Goal: Task Accomplishment & Management: Complete application form

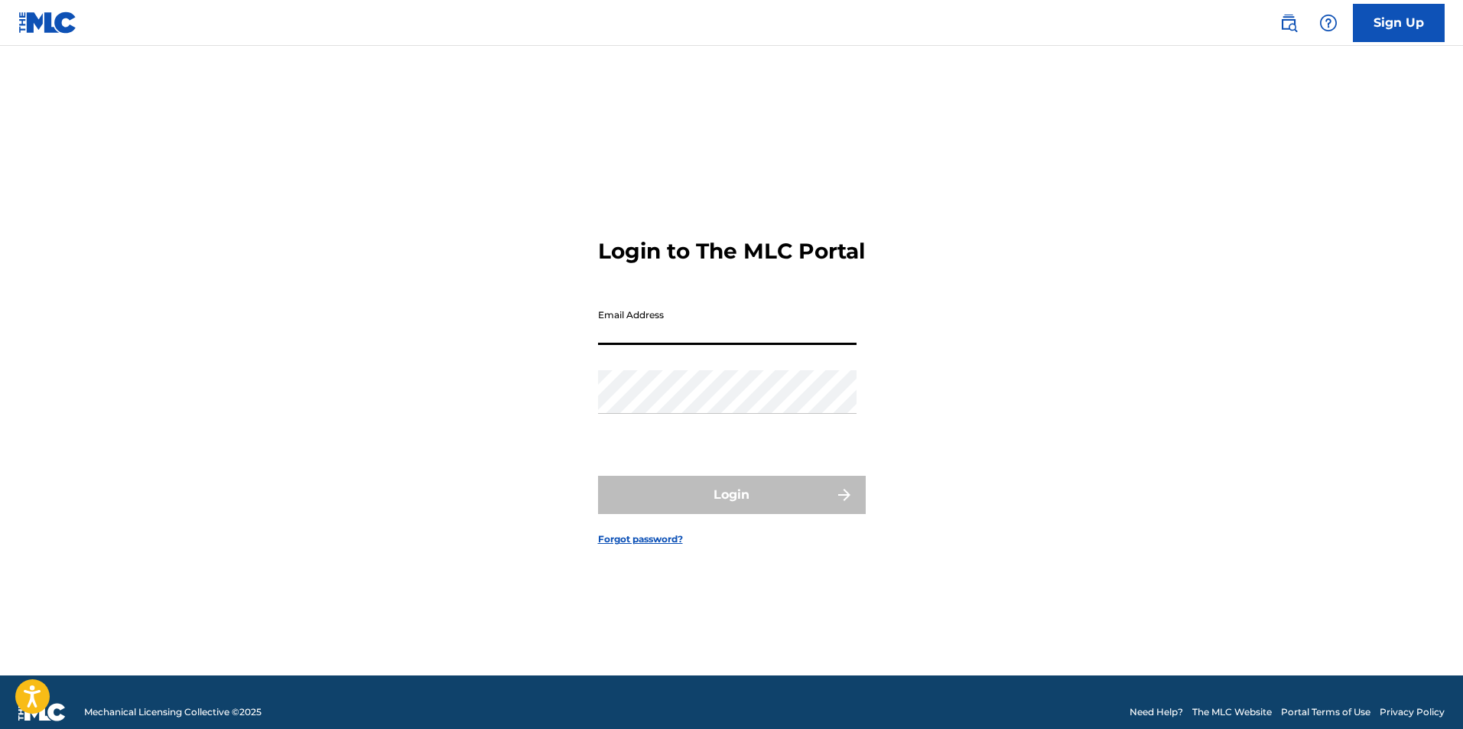
type input "[EMAIL_ADDRESS][DOMAIN_NAME]"
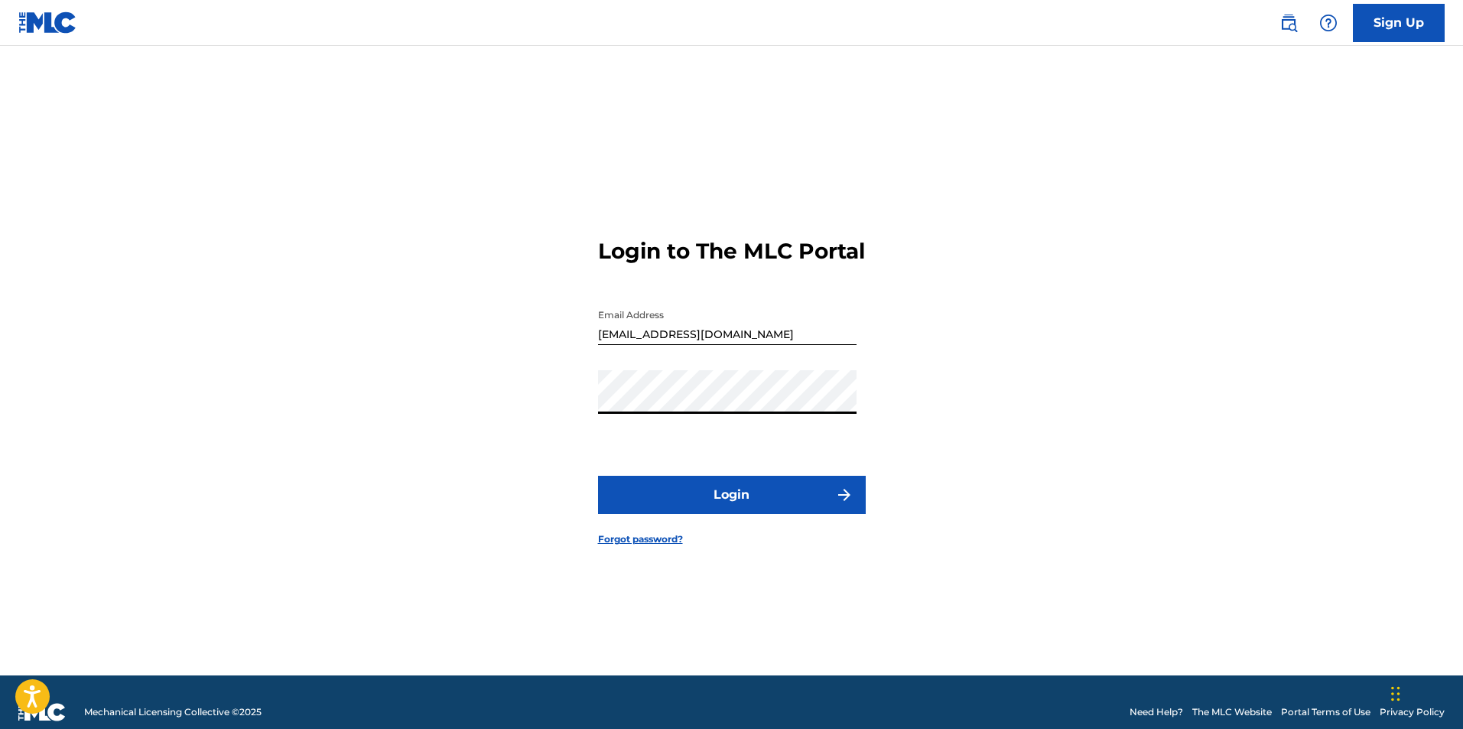
click at [683, 507] on button "Login" at bounding box center [732, 495] width 268 height 38
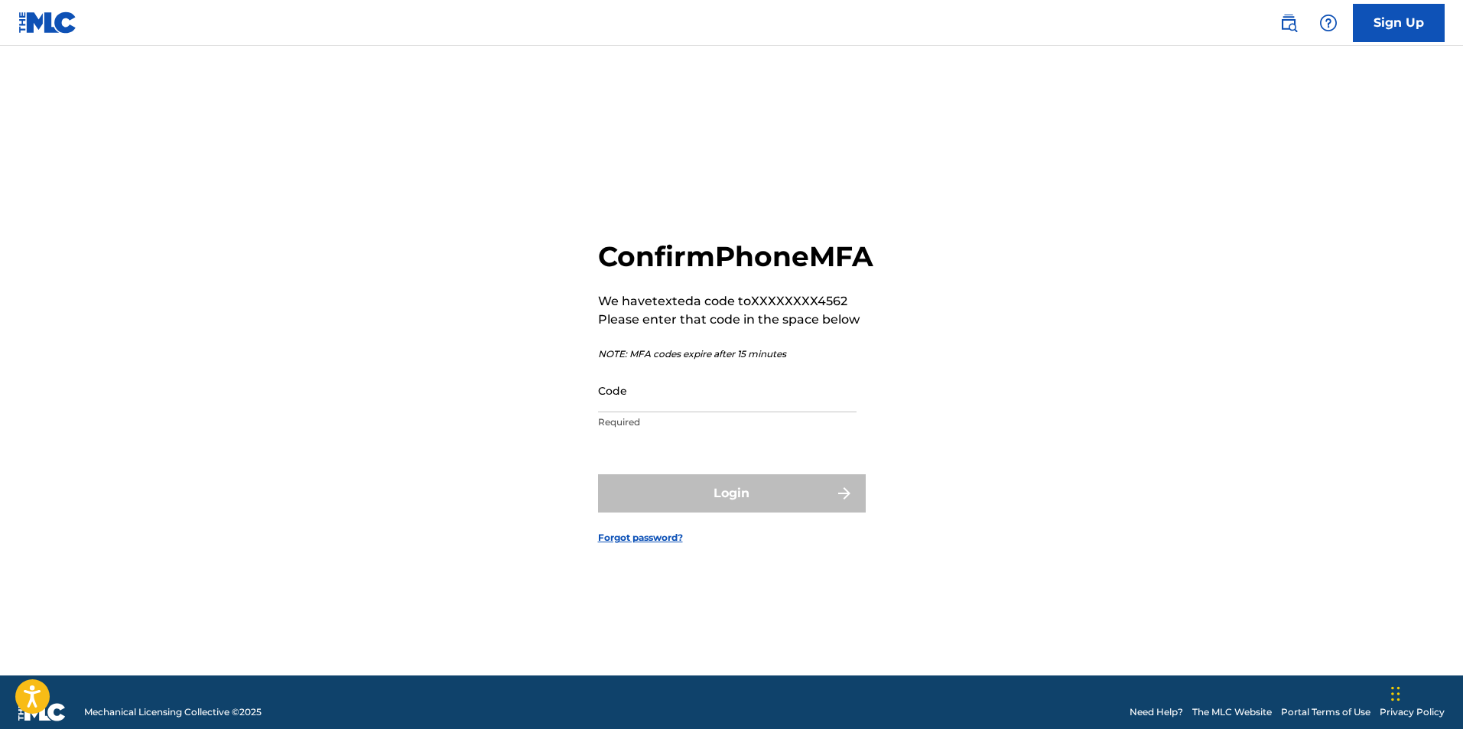
click at [786, 412] on input "Code" at bounding box center [727, 391] width 259 height 44
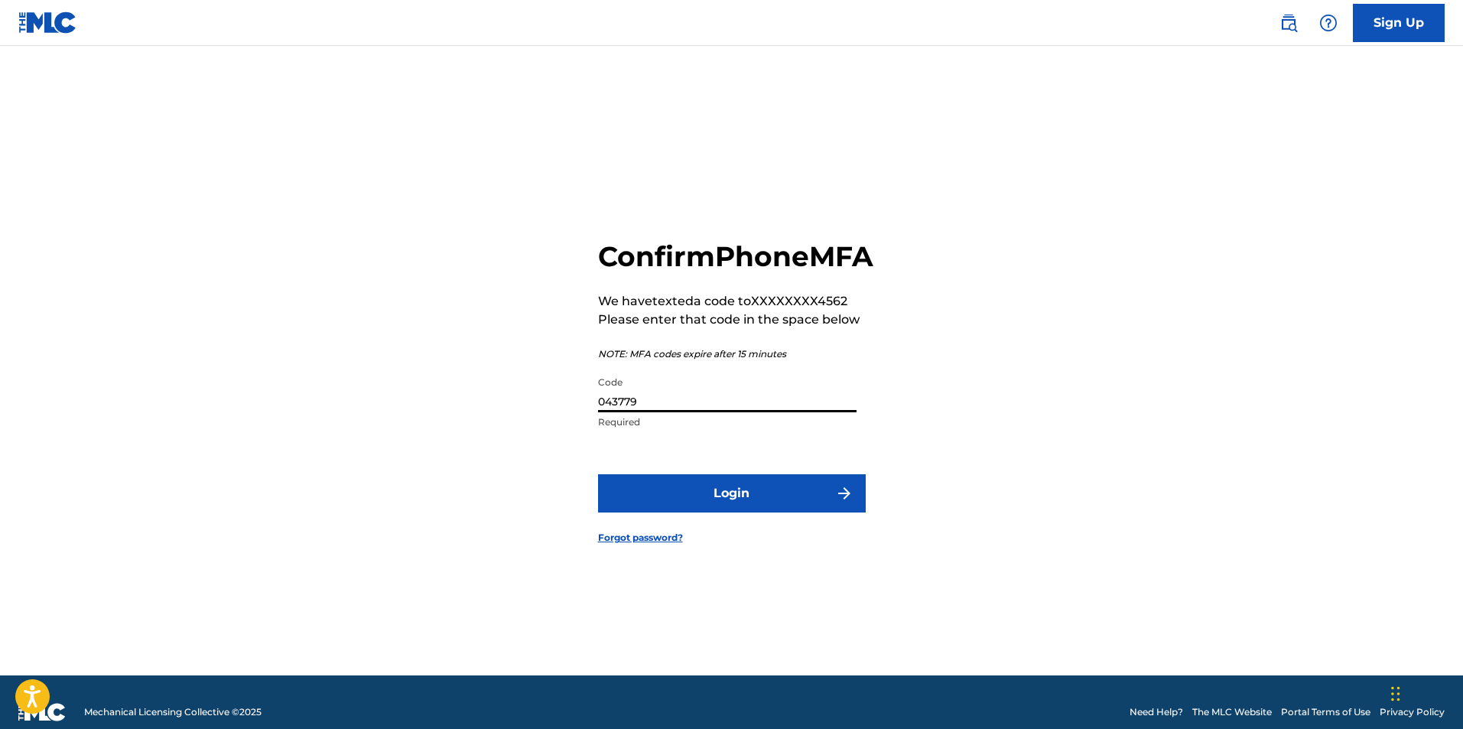
type input "043779"
click at [823, 506] on button "Login" at bounding box center [732, 493] width 268 height 38
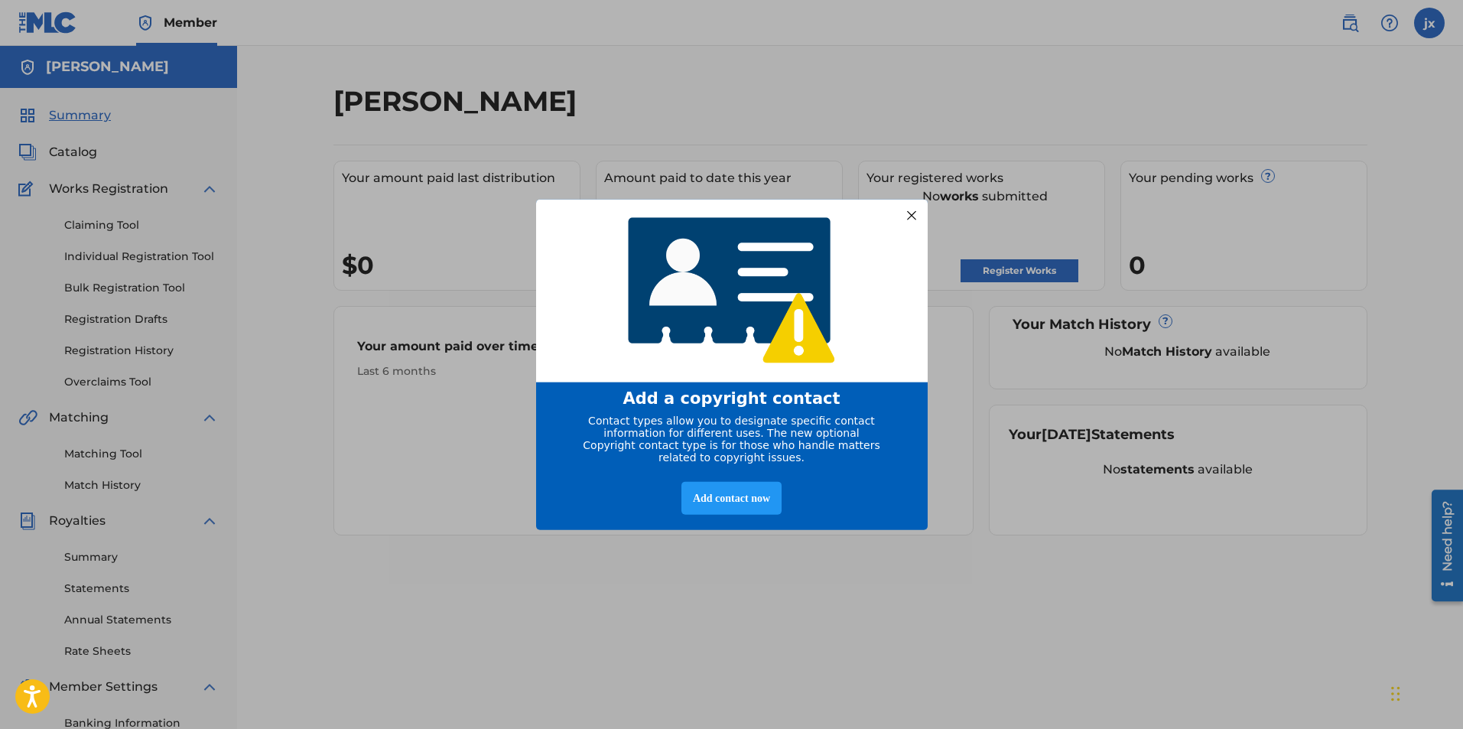
click at [909, 215] on div at bounding box center [911, 215] width 20 height 20
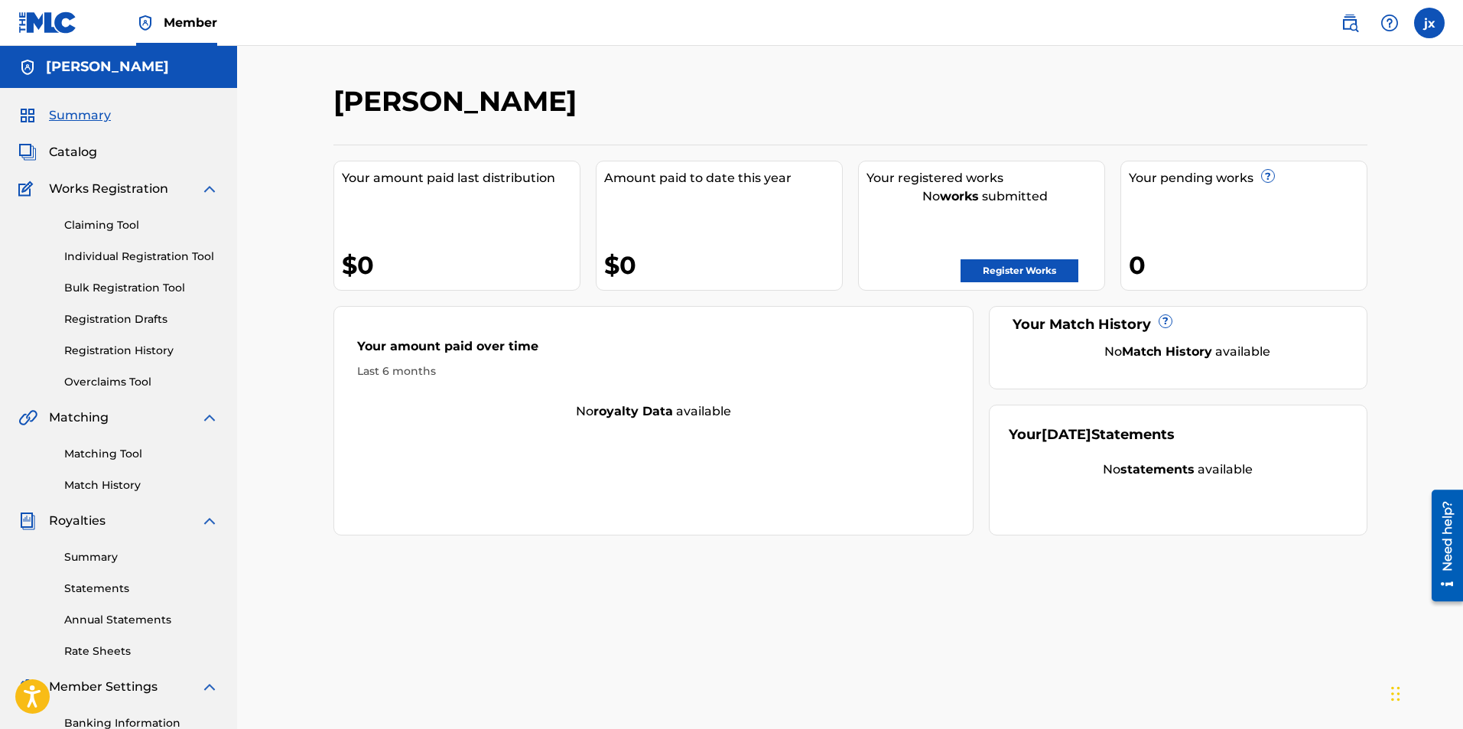
click at [1009, 271] on link "Register Works" at bounding box center [1020, 270] width 118 height 23
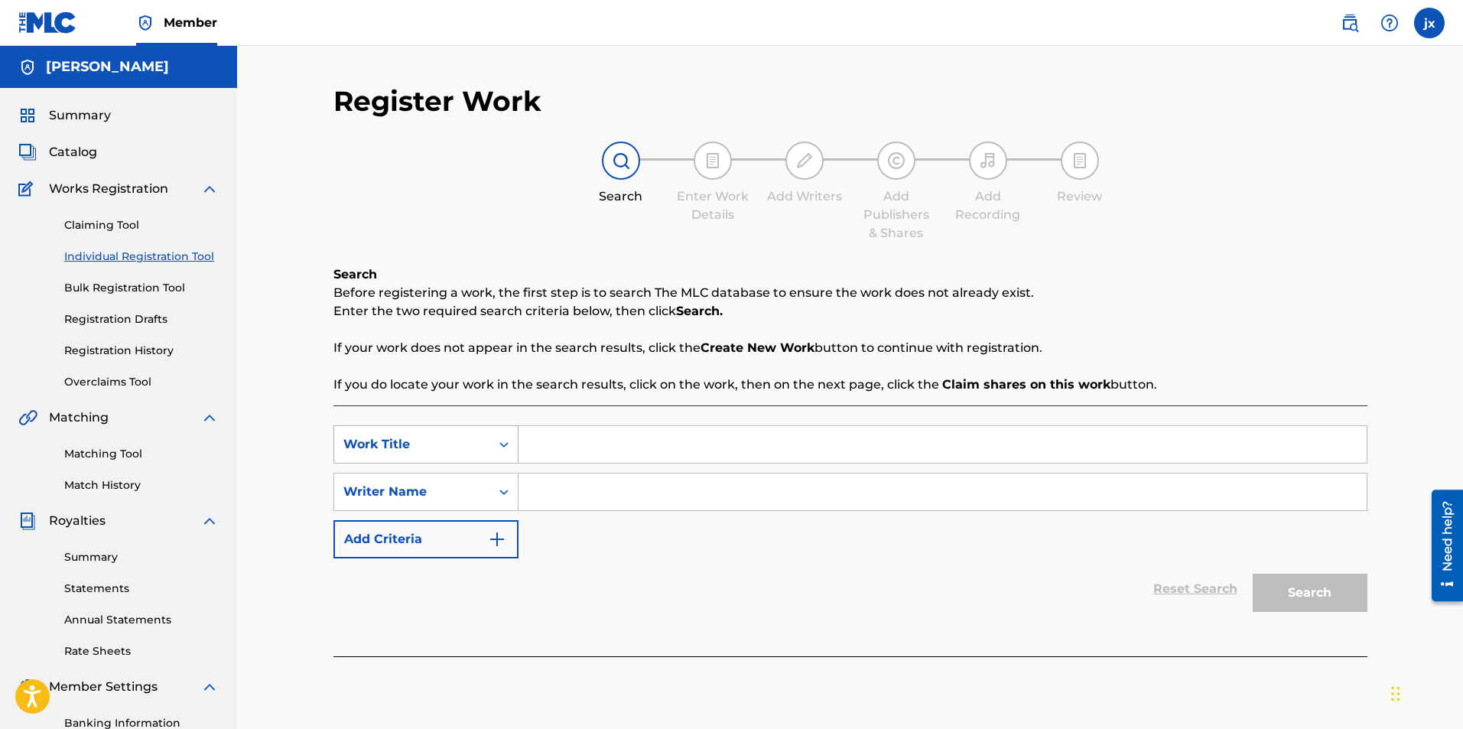
click at [501, 438] on icon "Search Form" at bounding box center [504, 444] width 15 height 15
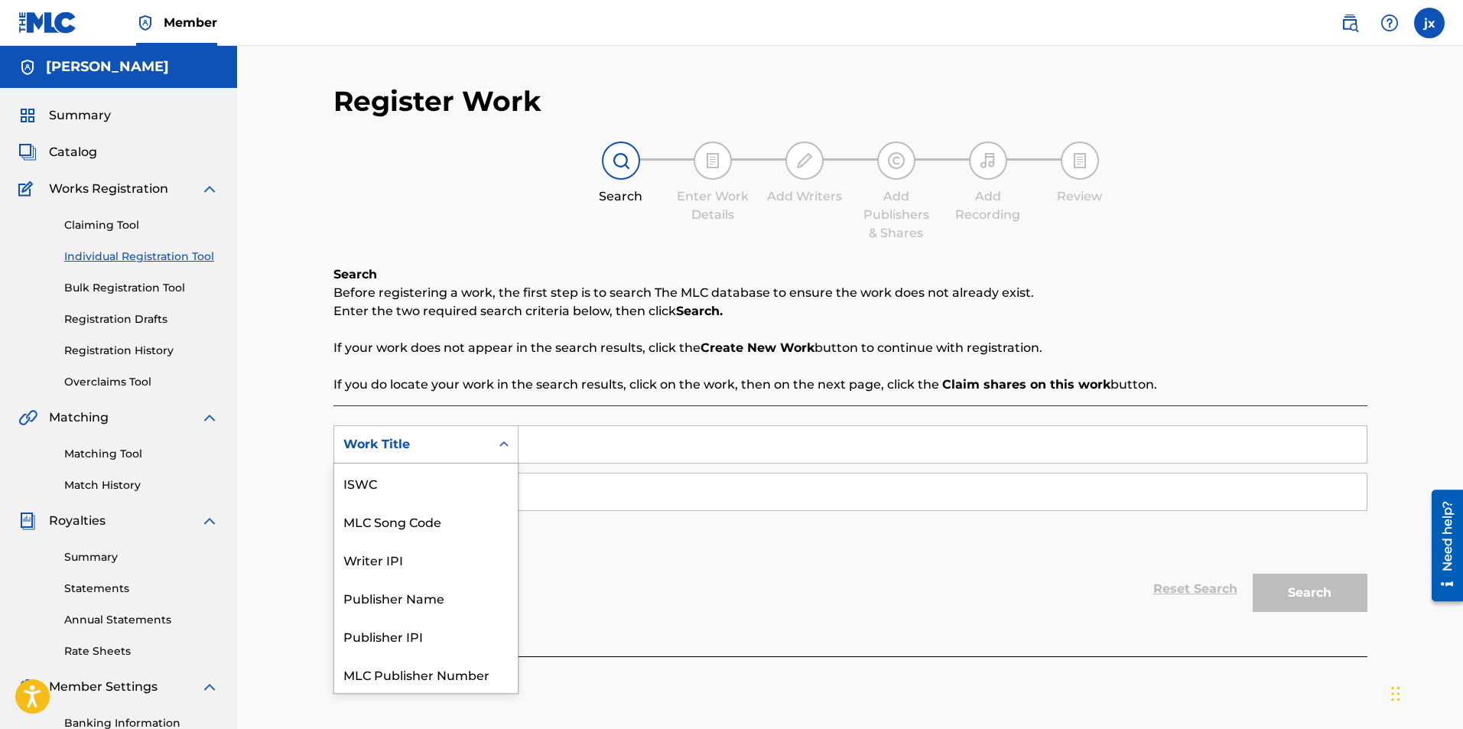
scroll to position [38, 0]
click at [500, 438] on icon "Search Form" at bounding box center [504, 444] width 15 height 15
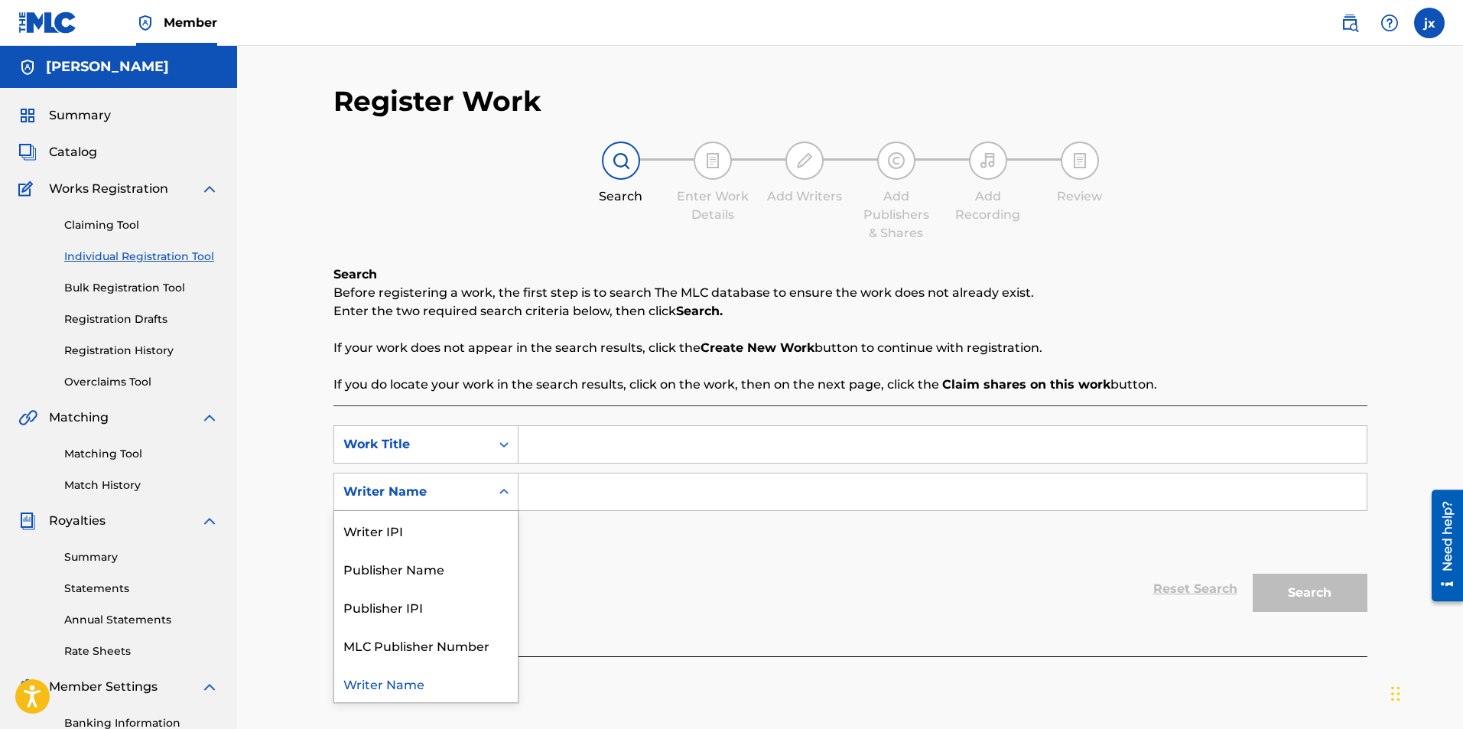
click at [457, 510] on div "Writer Name" at bounding box center [426, 492] width 185 height 38
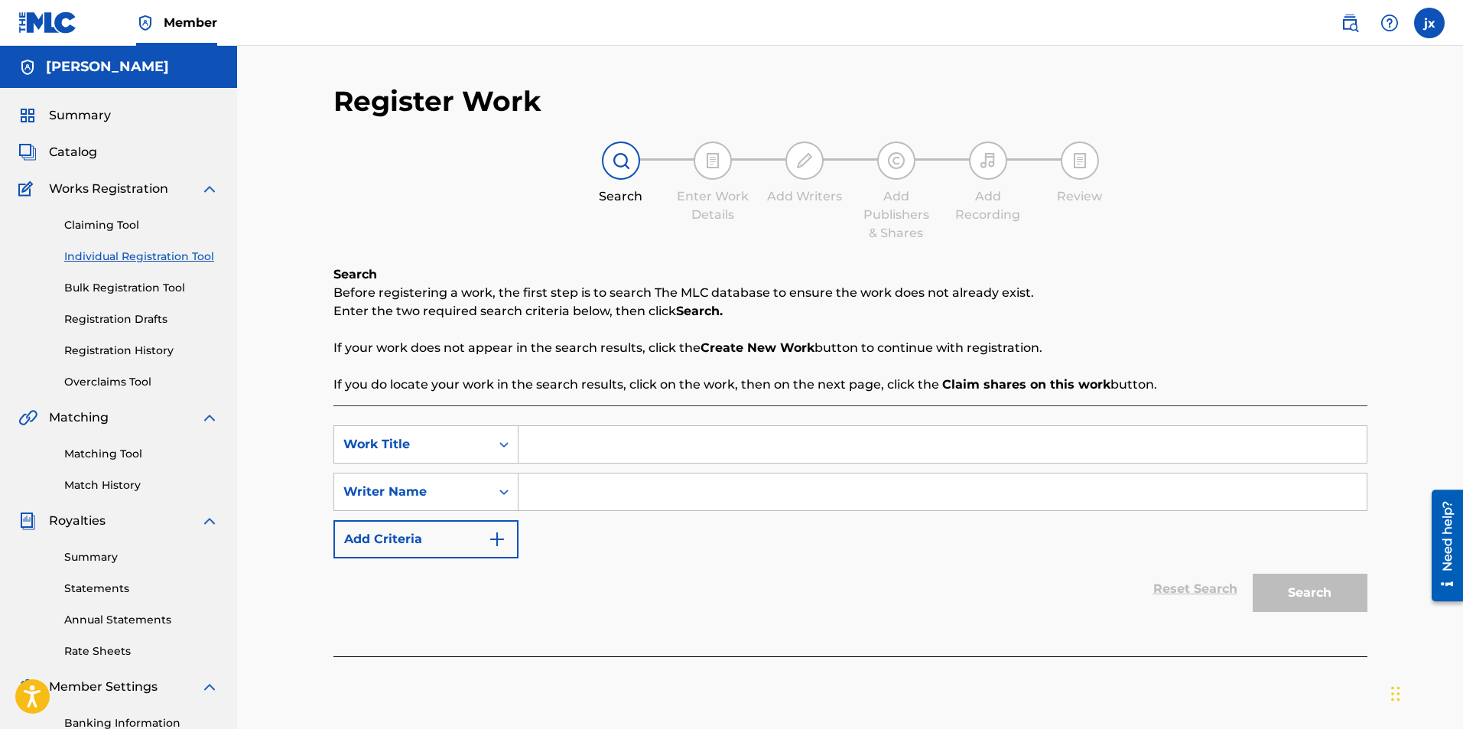
click at [461, 503] on div "Writer Name" at bounding box center [412, 491] width 156 height 29
click at [600, 499] on input "Search Form" at bounding box center [943, 492] width 848 height 37
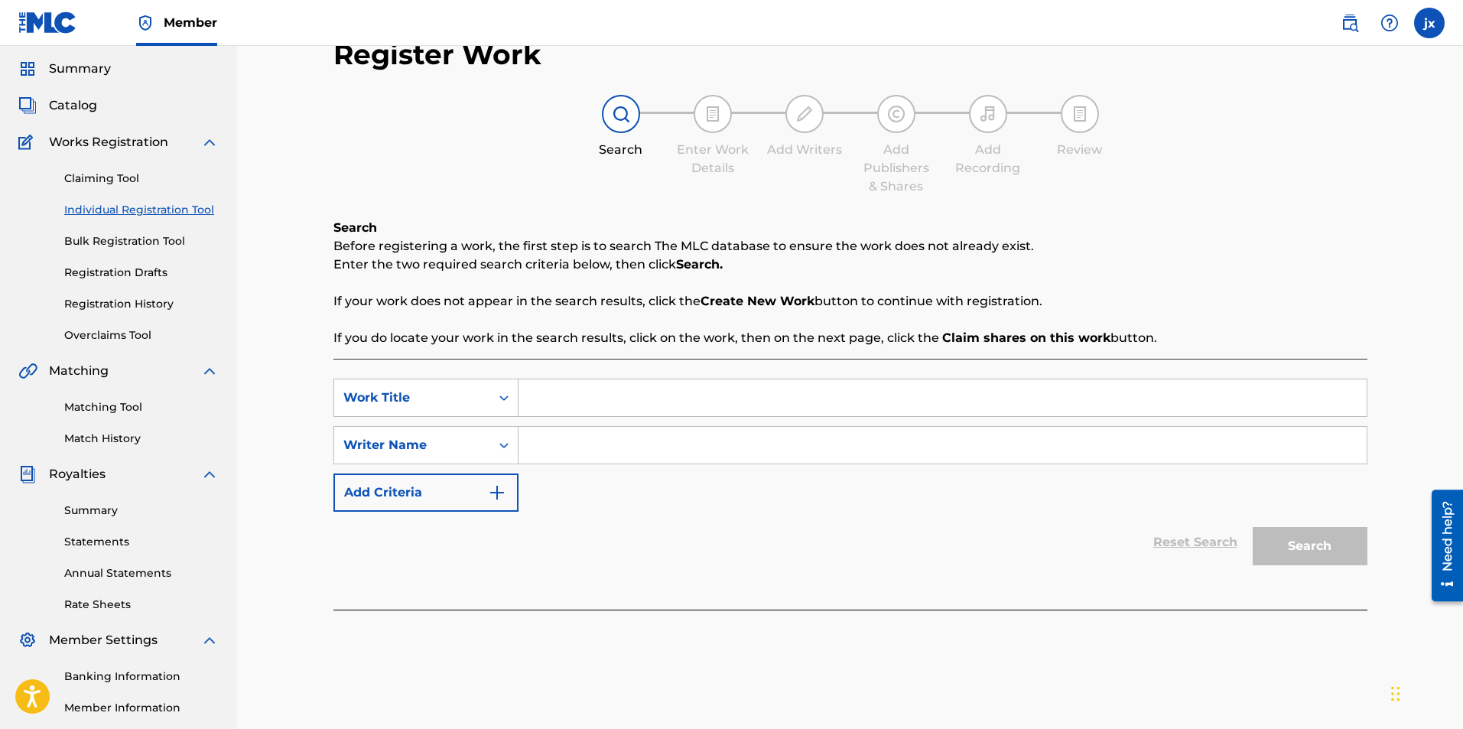
scroll to position [0, 0]
